Goal: Task Accomplishment & Management: Manage account settings

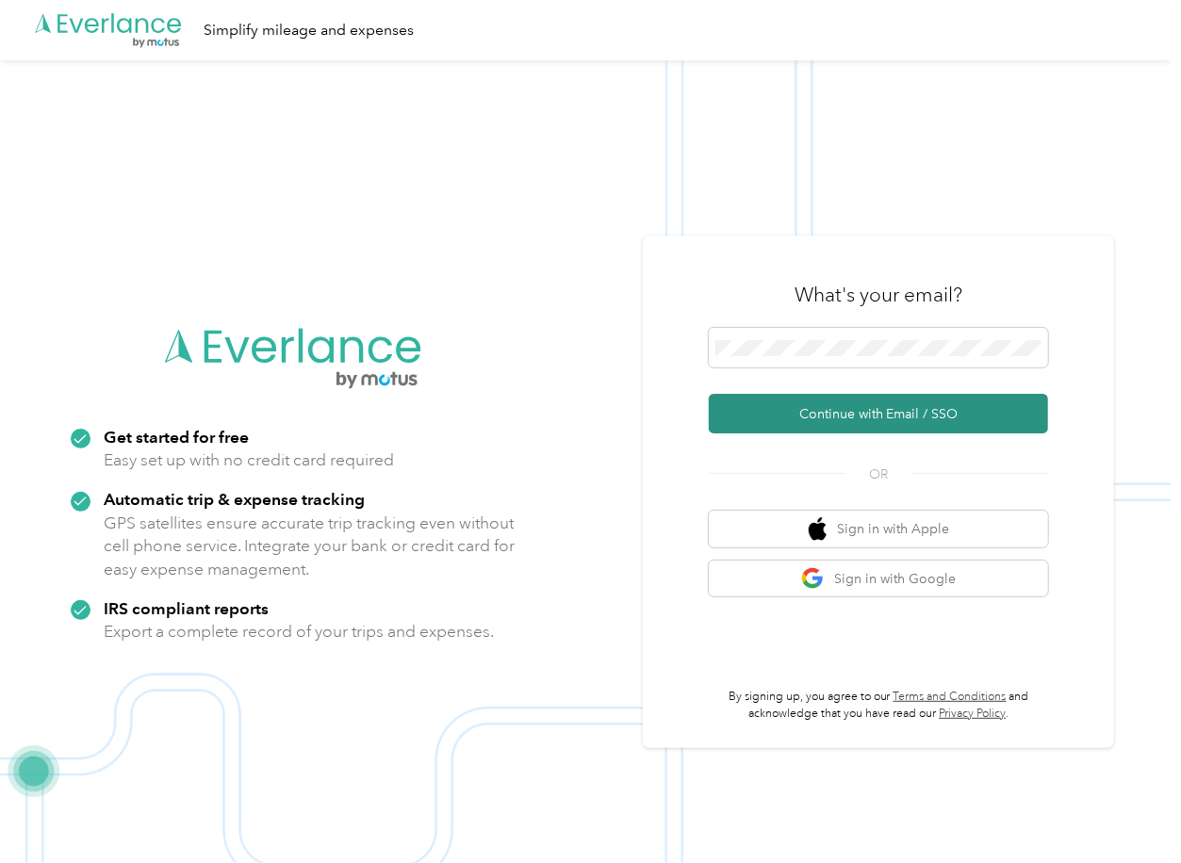
click at [769, 416] on button "Continue with Email / SSO" at bounding box center [878, 414] width 339 height 40
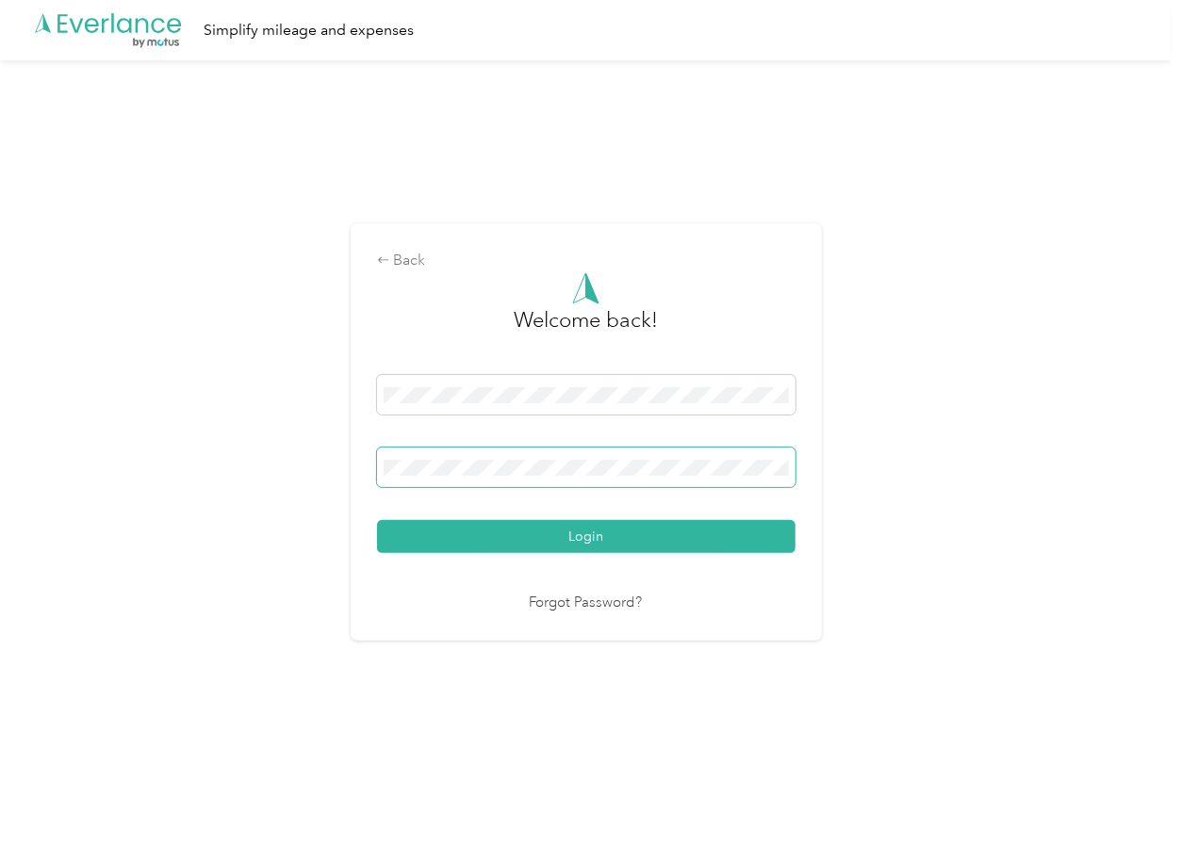
click at [497, 449] on span at bounding box center [586, 468] width 418 height 40
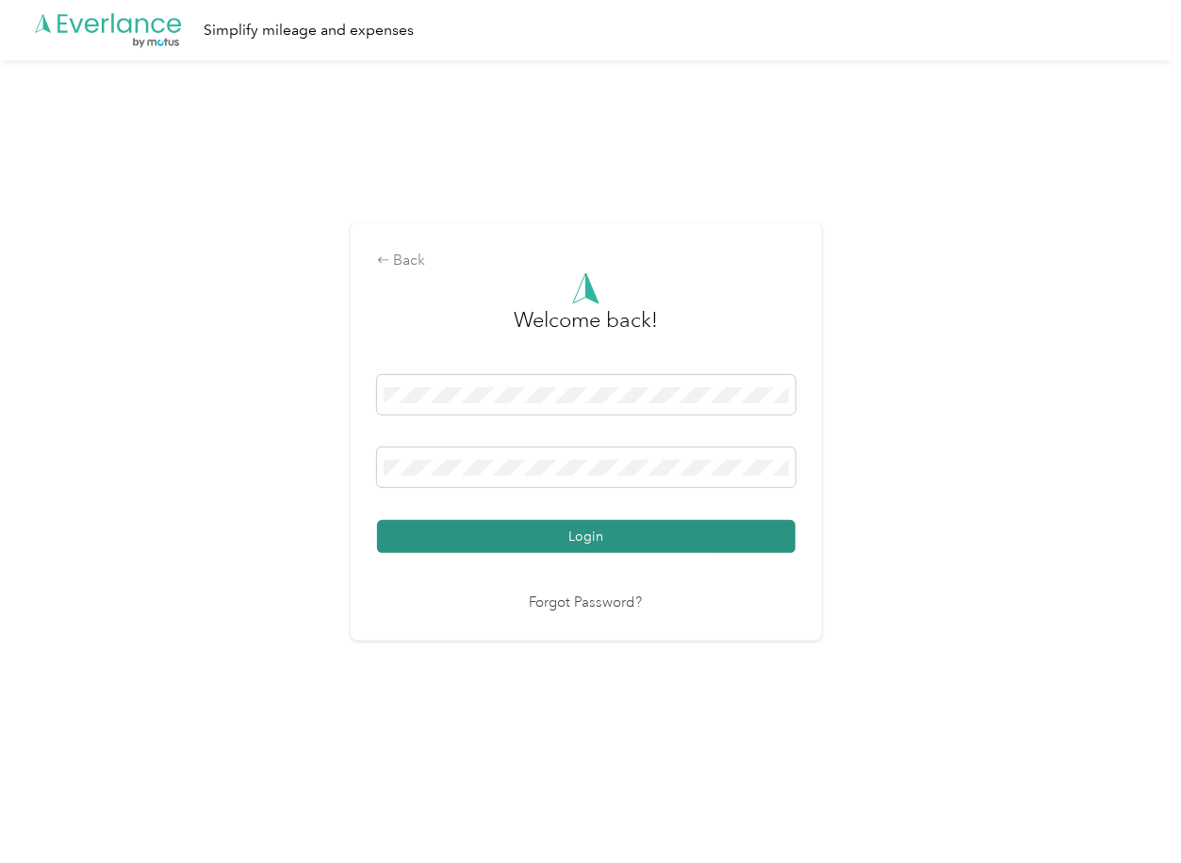
click at [459, 540] on button "Login" at bounding box center [586, 536] width 418 height 33
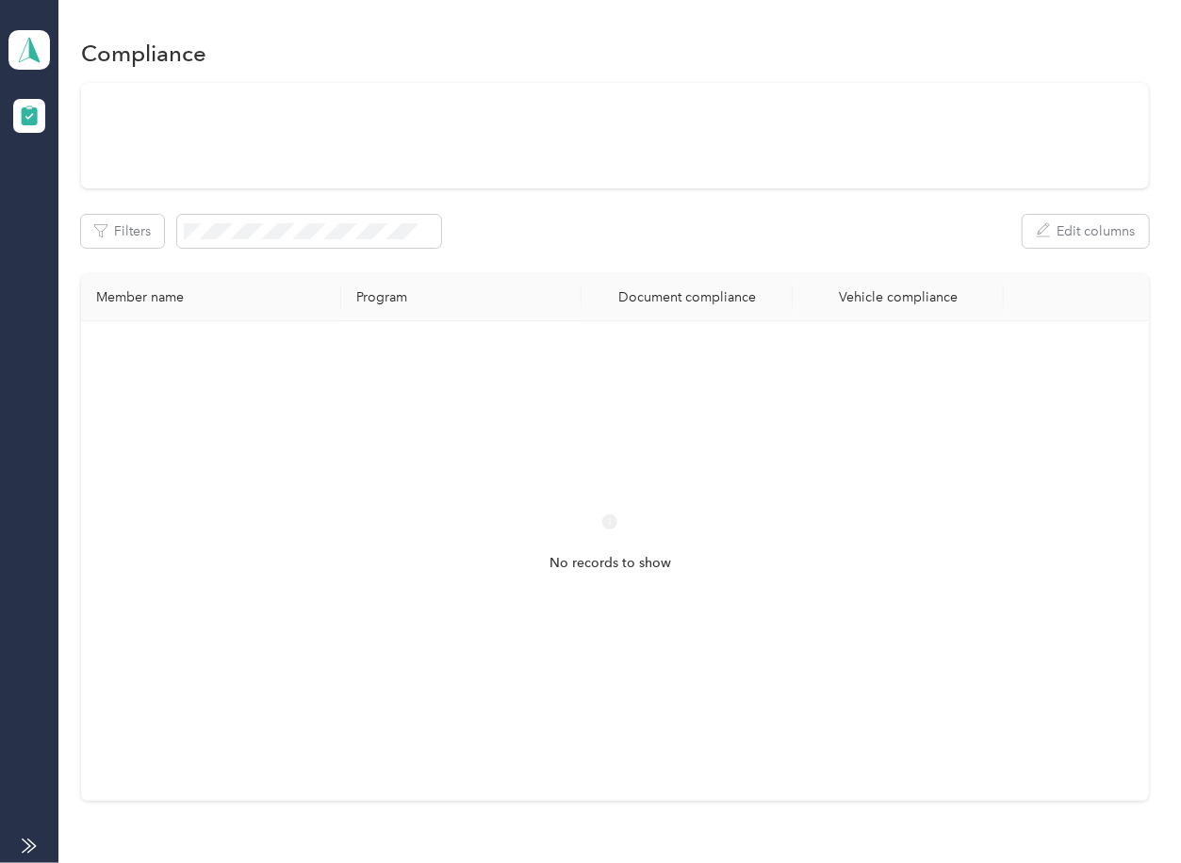
click at [541, 272] on div "Filters Edit columns Member name Program Document compliance Vehicle compliance…" at bounding box center [614, 442] width 1067 height 718
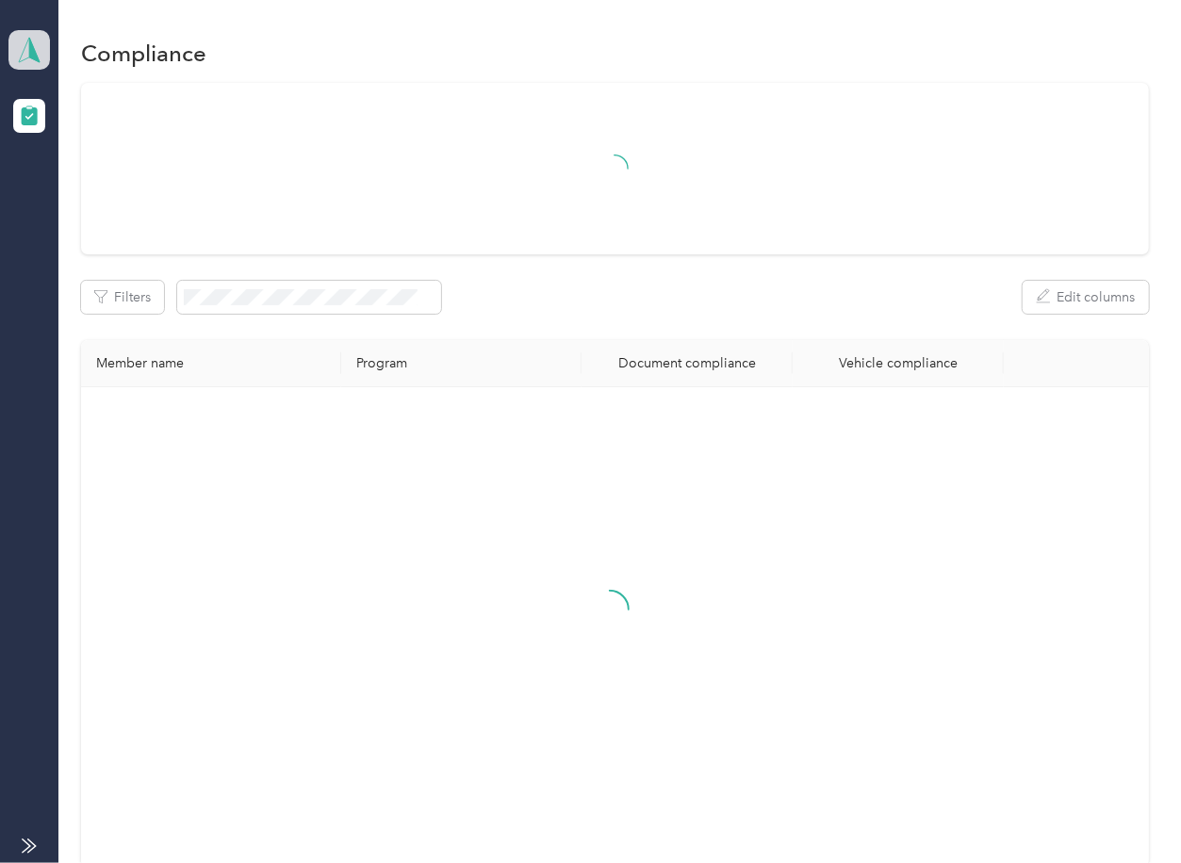
click at [8, 49] on span at bounding box center [28, 50] width 41 height 40
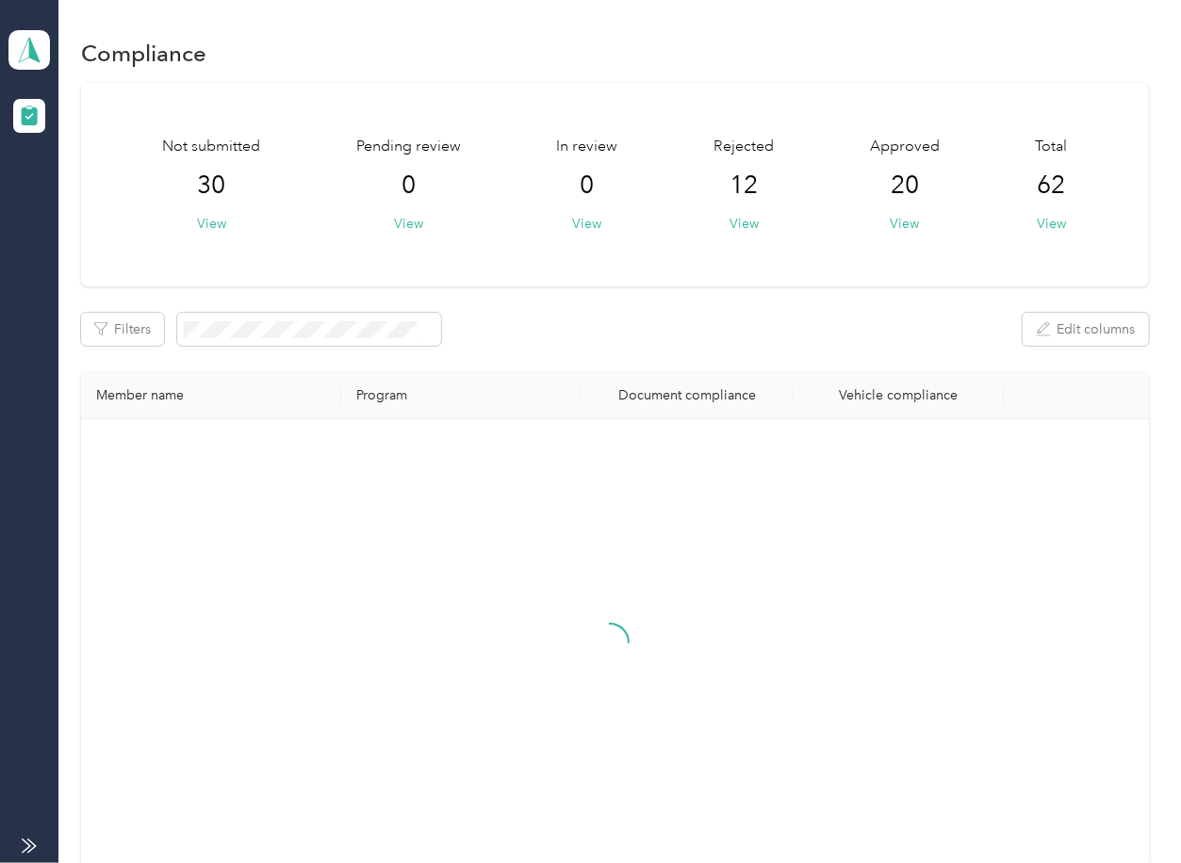
click at [83, 196] on div "Log out" at bounding box center [60, 198] width 73 height 20
